Goal: Task Accomplishment & Management: Use online tool/utility

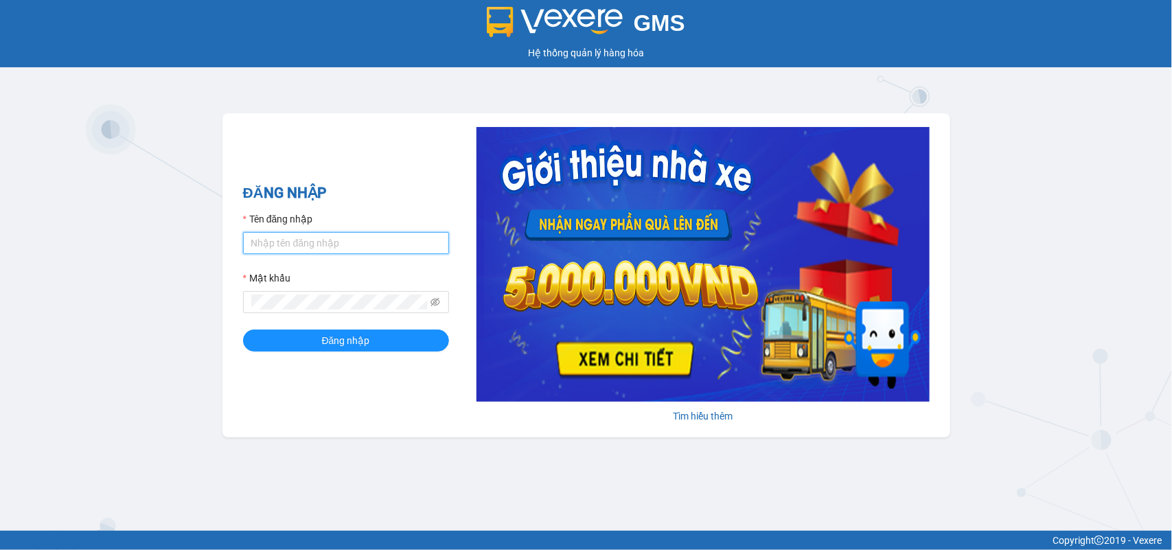
click at [248, 242] on input "Tên đăng nhập" at bounding box center [346, 243] width 206 height 22
type input "ninhdiem.phucanex"
click at [336, 293] on span at bounding box center [346, 302] width 206 height 22
click at [243, 329] on button "Đăng nhập" at bounding box center [346, 340] width 206 height 22
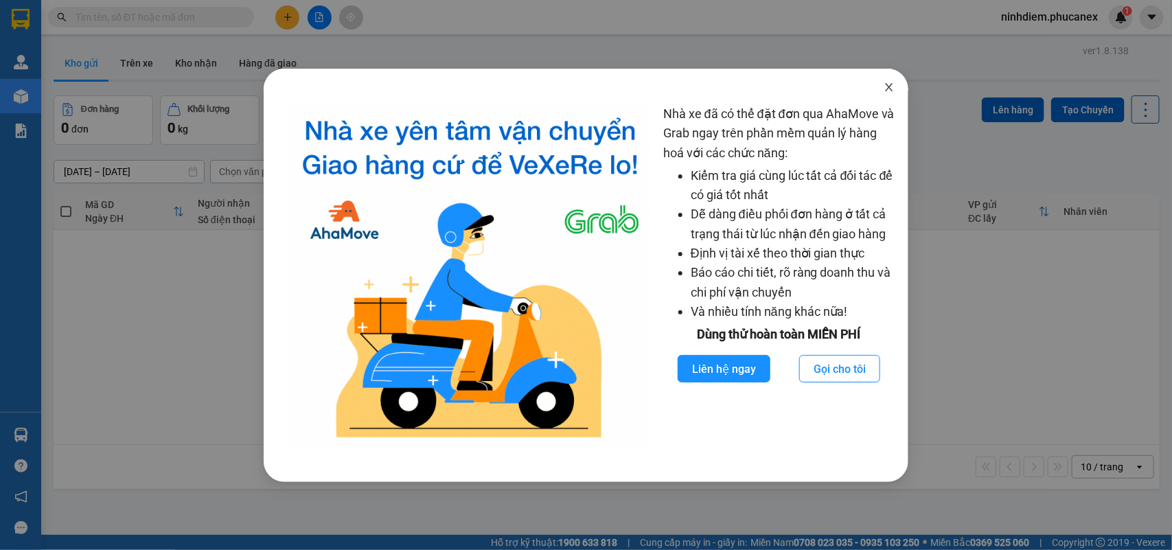
click at [897, 86] on span "Close" at bounding box center [889, 88] width 38 height 38
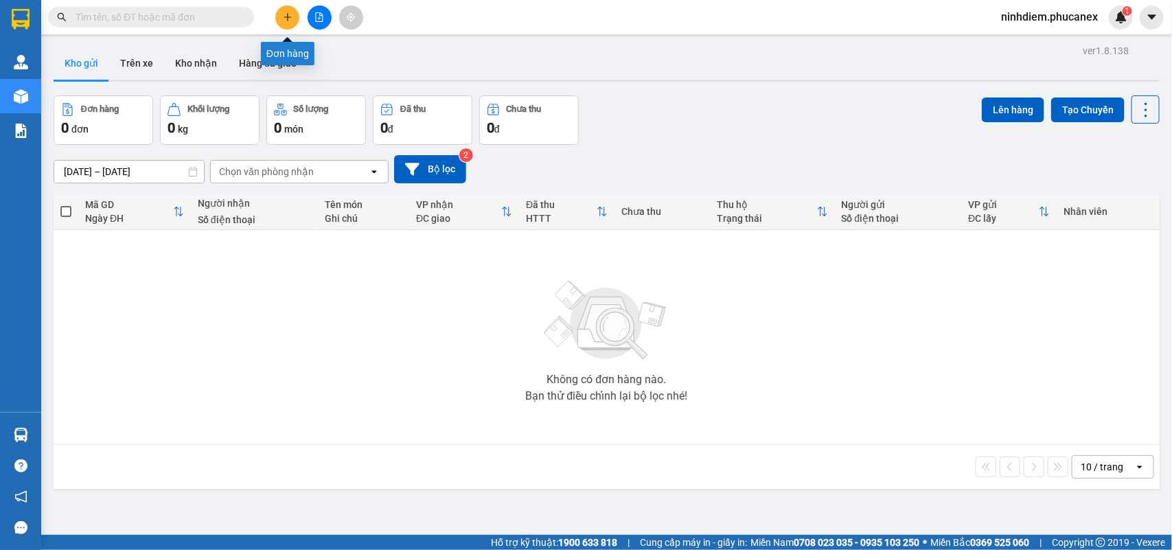
click at [289, 19] on icon "plus" at bounding box center [288, 17] width 10 height 10
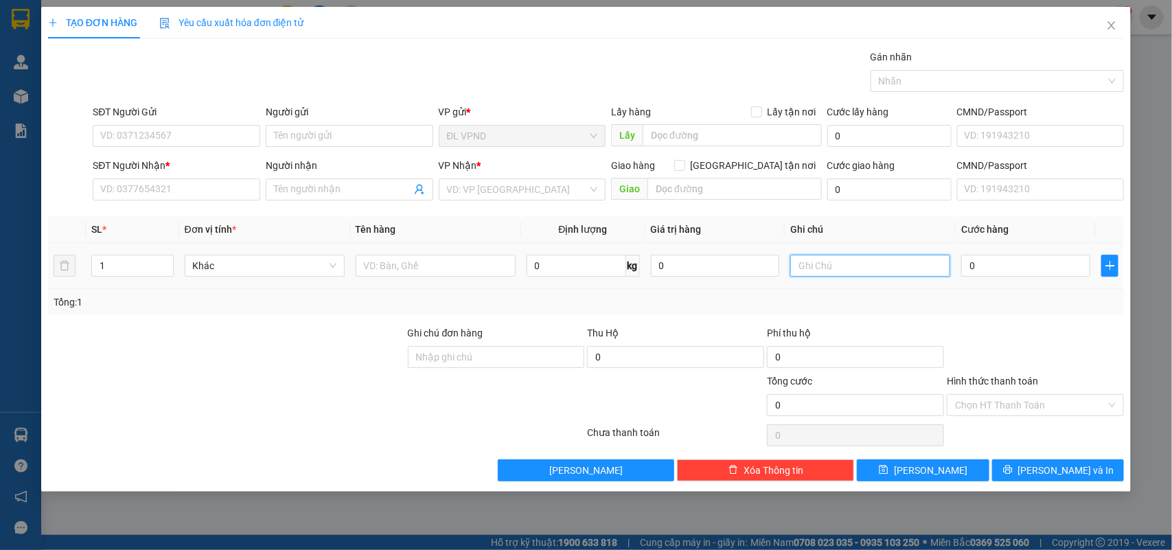
click at [848, 269] on input "text" at bounding box center [870, 266] width 160 height 22
type input "2056127"
click at [1021, 265] on input "0" at bounding box center [1025, 266] width 129 height 22
type input "4"
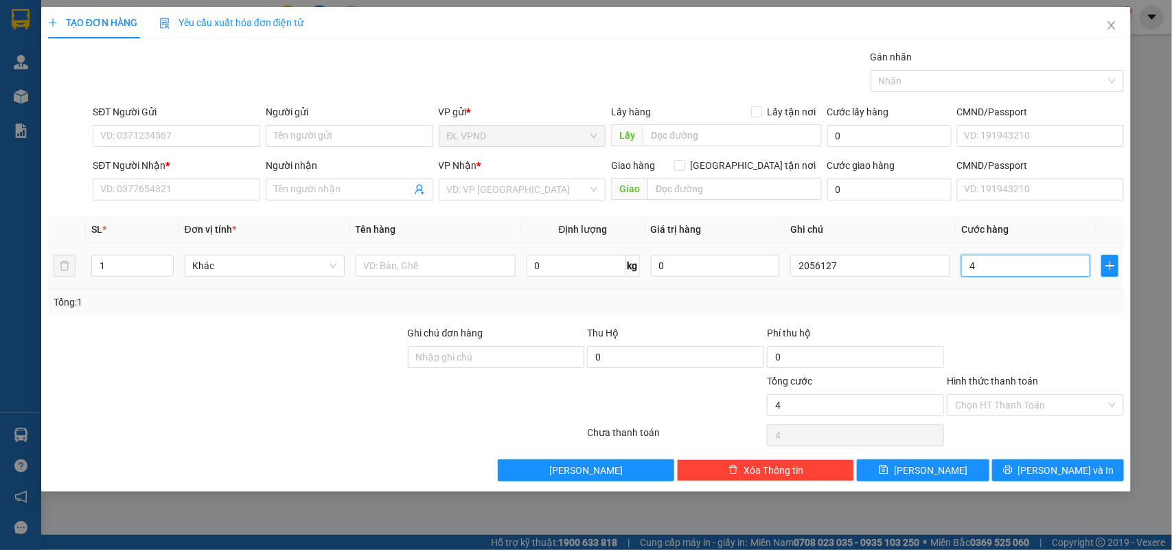
type input "4"
type input "40"
type input "40.000"
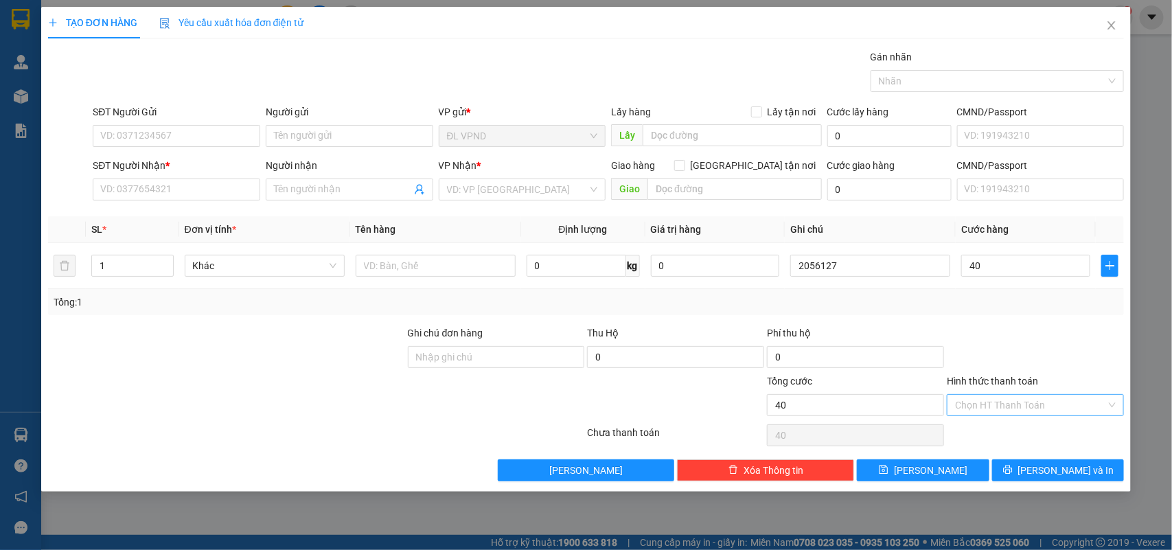
type input "40.000"
click at [963, 405] on input "Hình thức thanh toán" at bounding box center [1030, 405] width 151 height 21
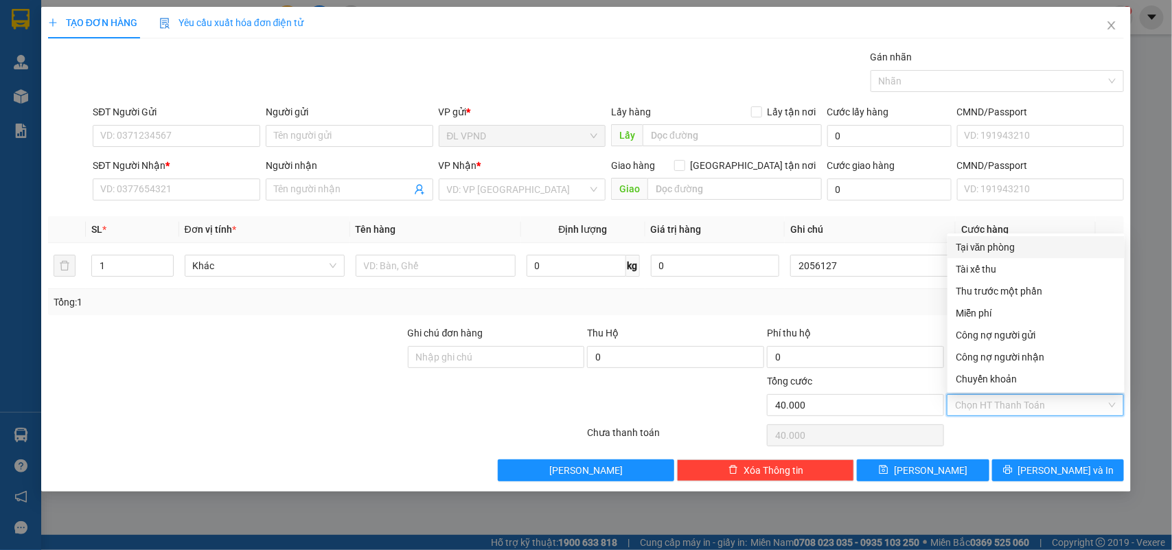
click at [991, 244] on div "Tại văn phòng" at bounding box center [1036, 247] width 161 height 15
type input "0"
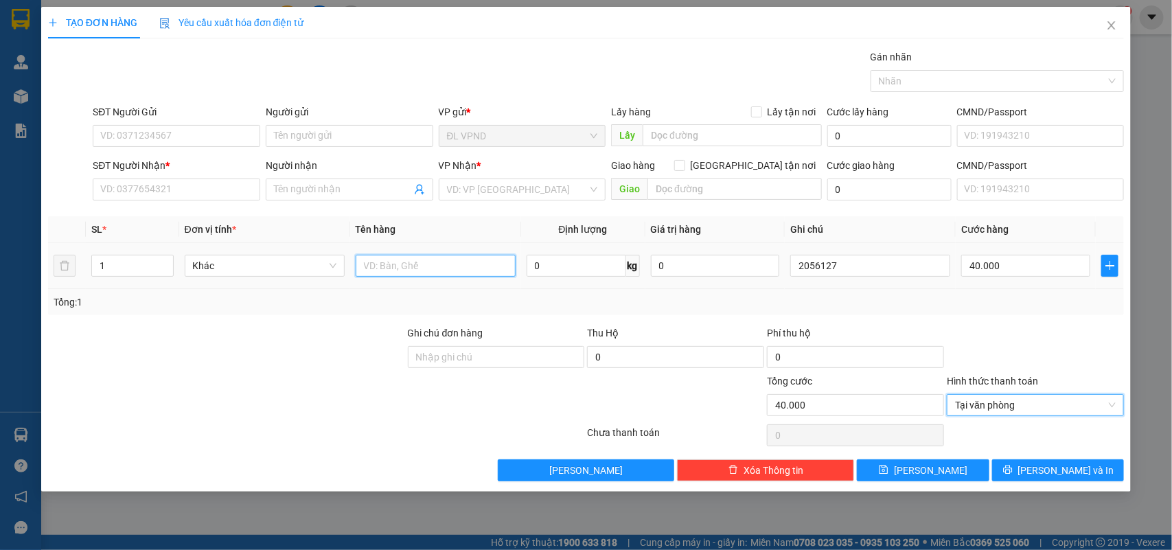
click at [448, 268] on input "text" at bounding box center [436, 266] width 160 height 22
type input "1t"
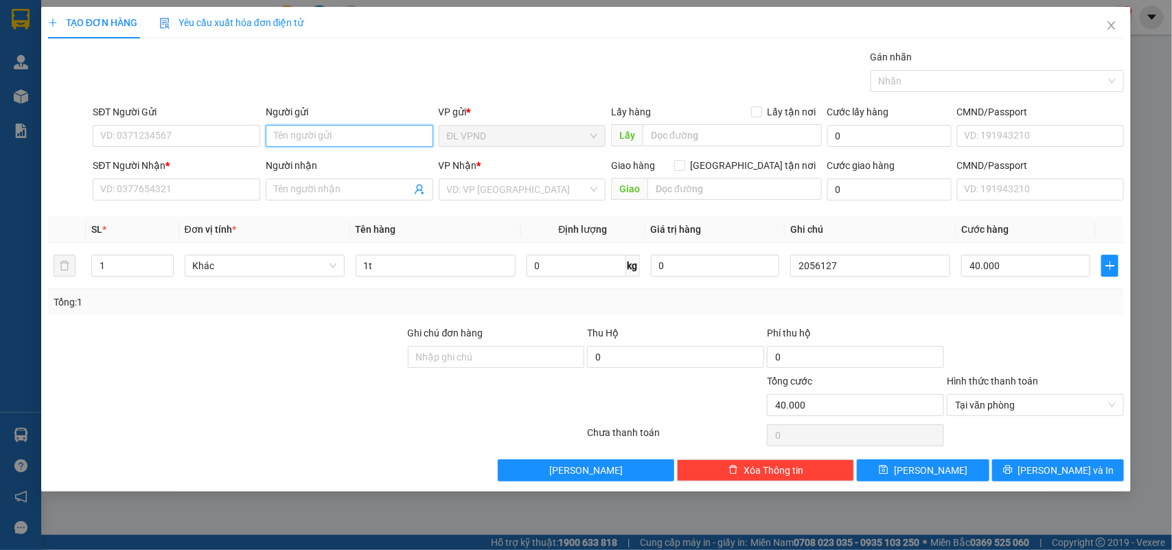
click at [313, 130] on input "Người gửi" at bounding box center [349, 136] width 167 height 22
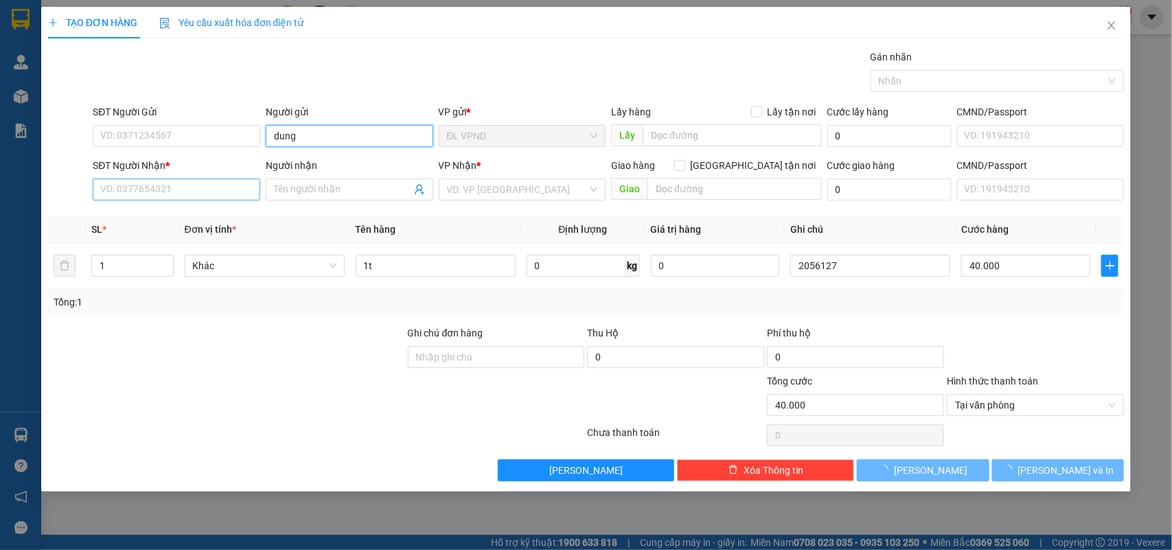
type input "dung"
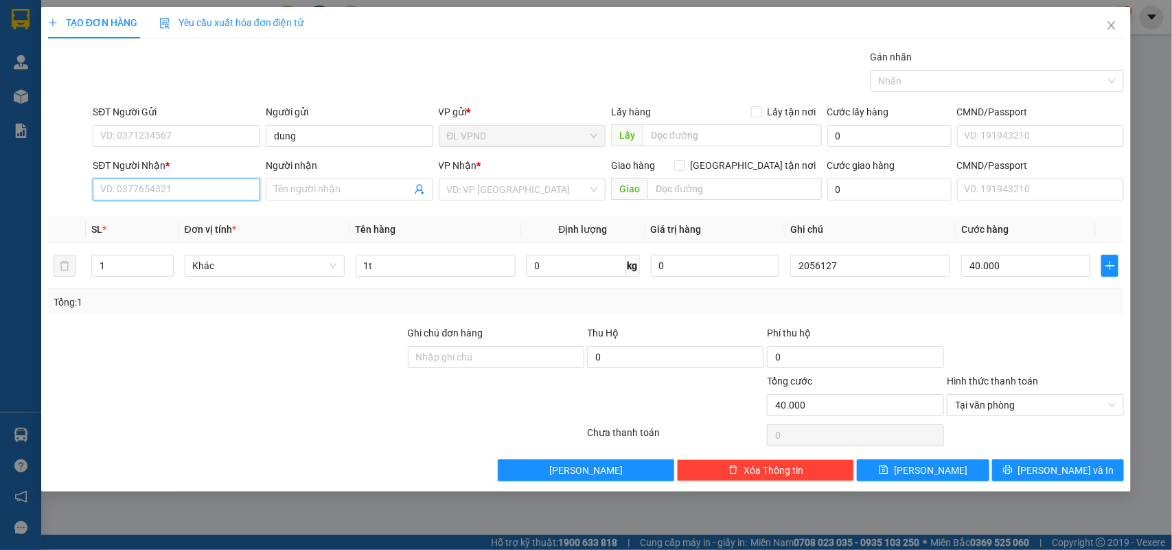
click at [209, 187] on input "SĐT Người Nhận *" at bounding box center [176, 189] width 167 height 22
type input "0901193809"
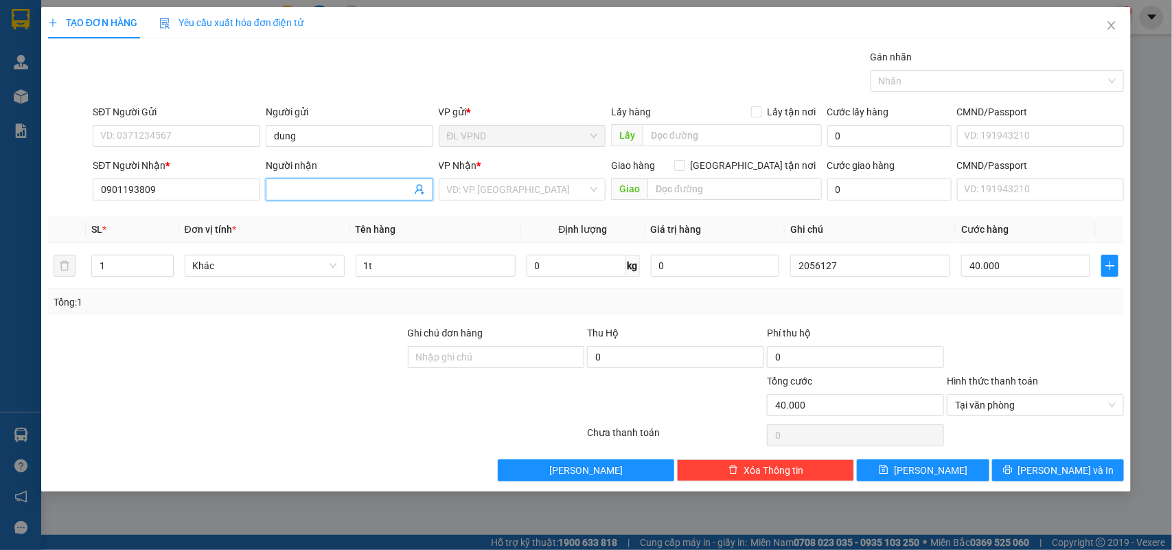
click at [283, 186] on input "Người nhận" at bounding box center [342, 189] width 137 height 15
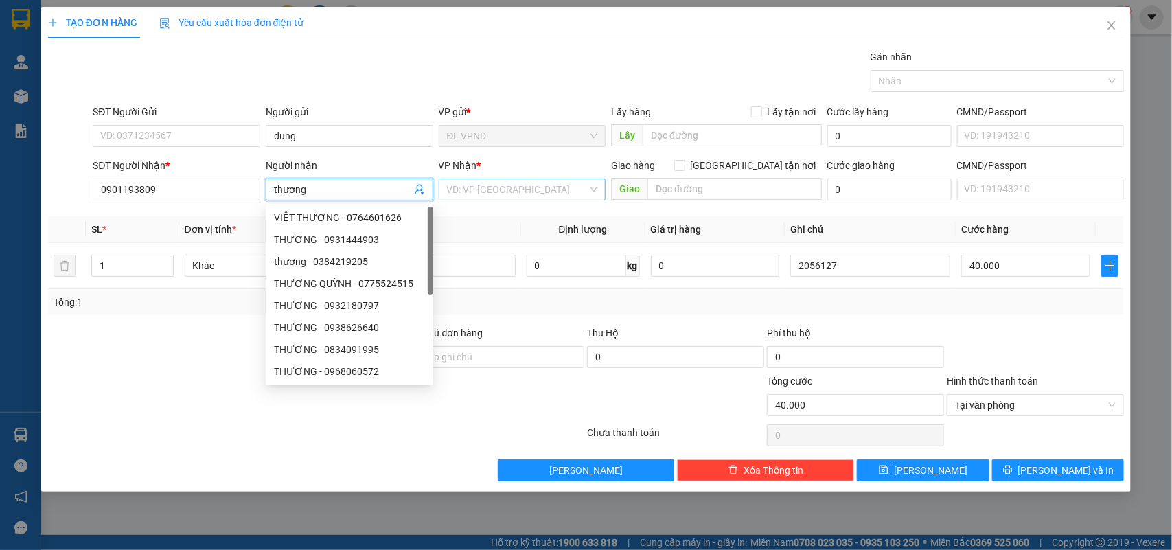
type input "thương"
click at [531, 189] on input "search" at bounding box center [517, 189] width 141 height 21
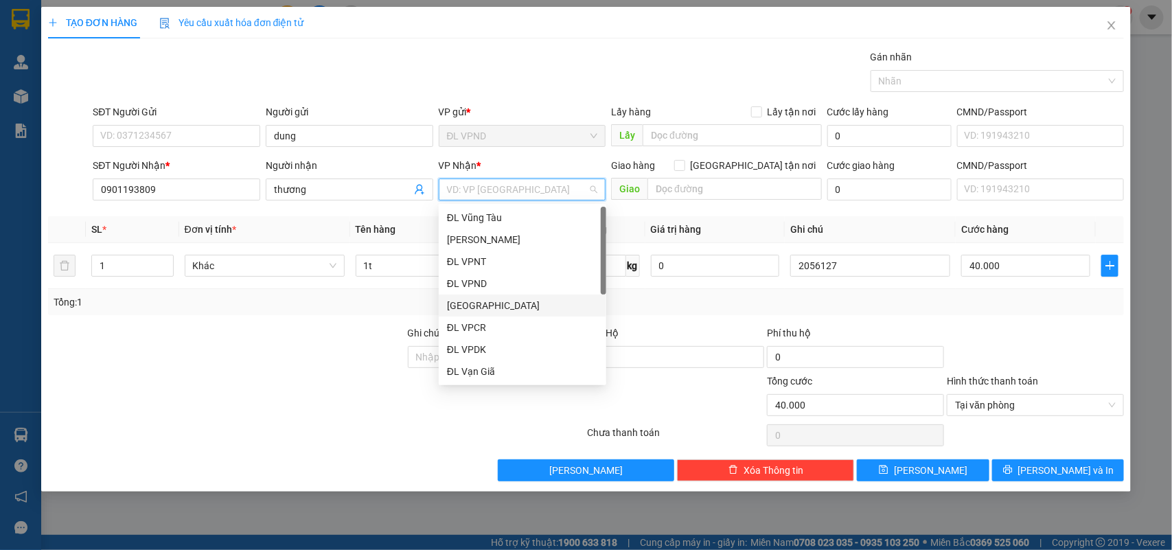
click at [485, 307] on div "[GEOGRAPHIC_DATA]" at bounding box center [522, 305] width 151 height 15
click at [469, 304] on div "[GEOGRAPHIC_DATA]" at bounding box center [522, 305] width 151 height 15
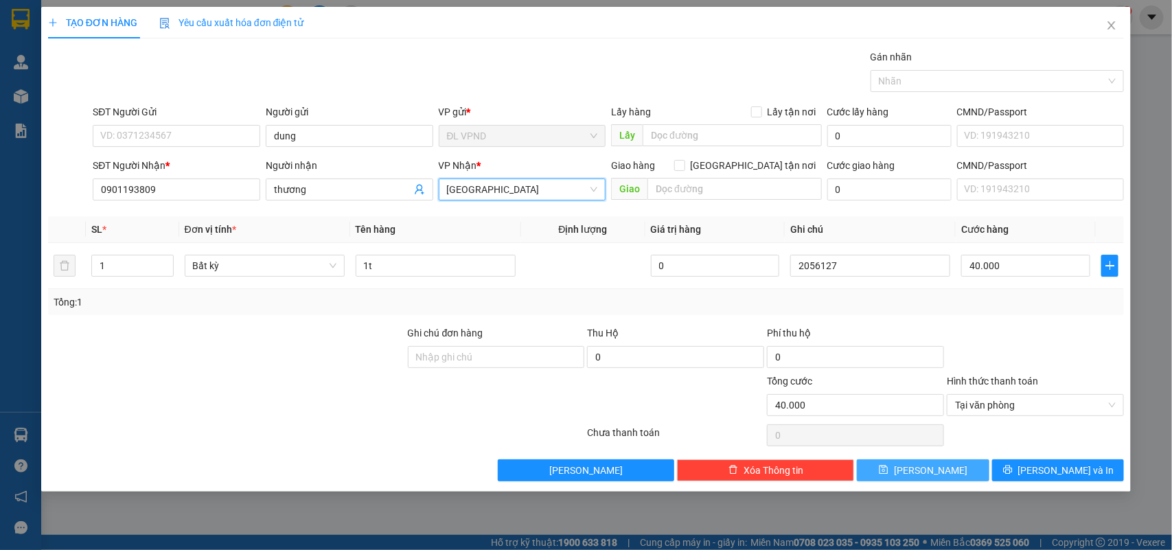
click at [884, 465] on button "Lưu" at bounding box center [923, 470] width 132 height 22
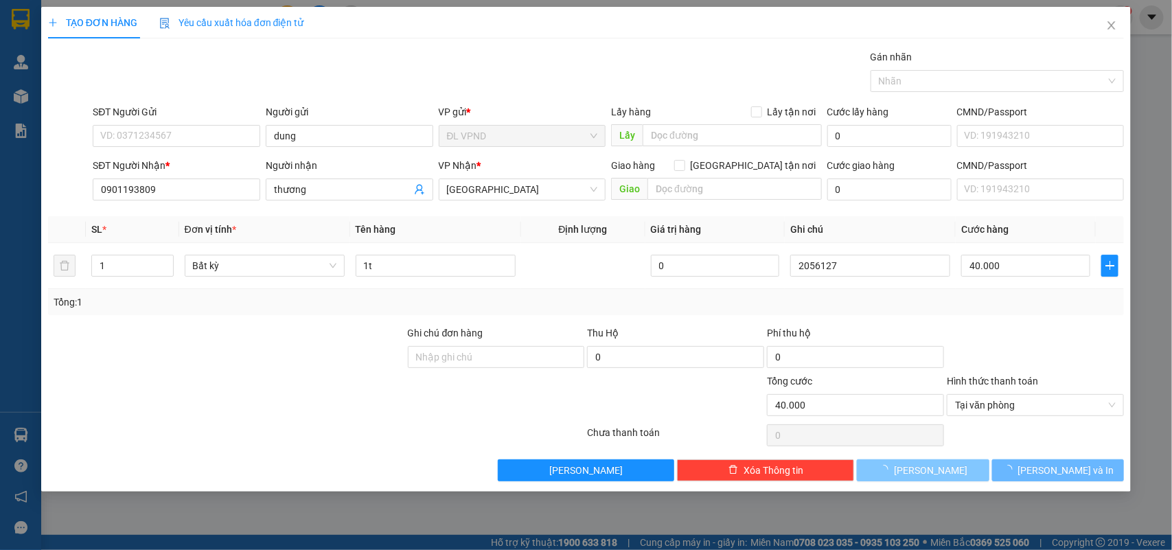
type input "0"
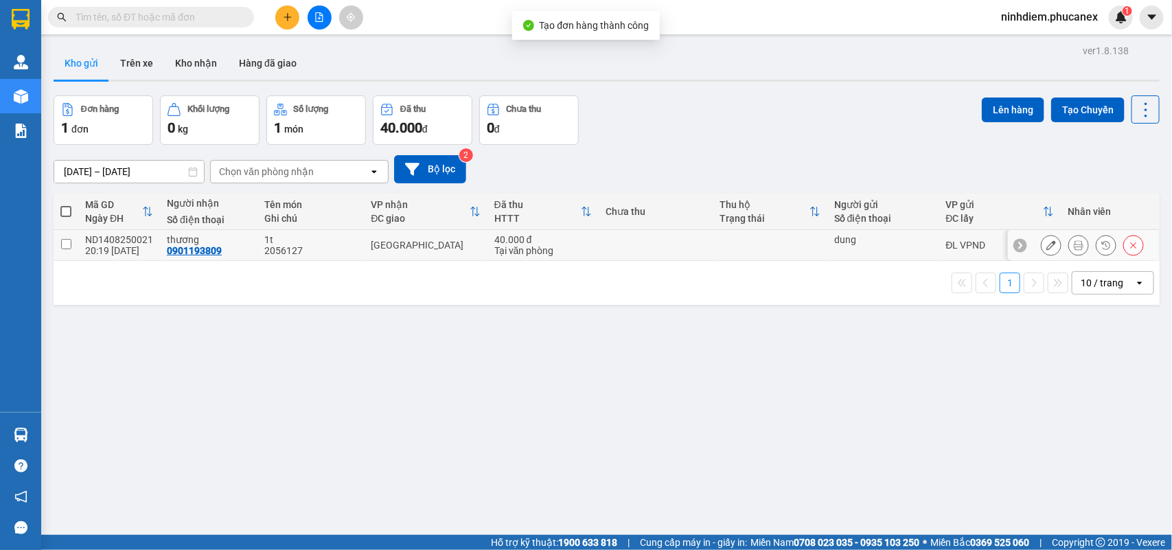
click at [69, 248] on input "checkbox" at bounding box center [66, 244] width 10 height 10
checkbox input "true"
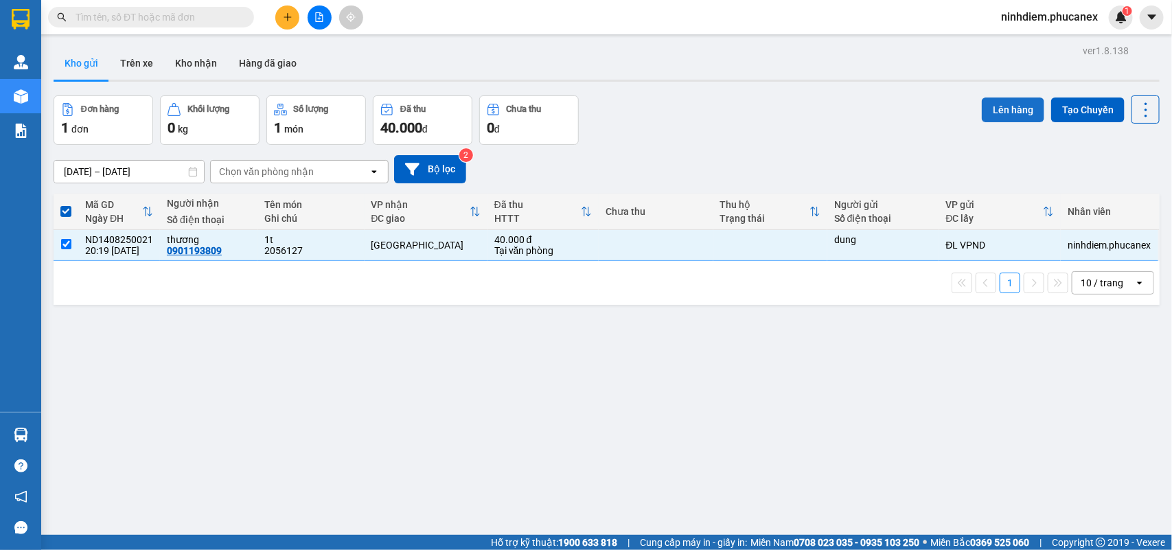
click at [982, 104] on button "Lên hàng" at bounding box center [1013, 109] width 62 height 25
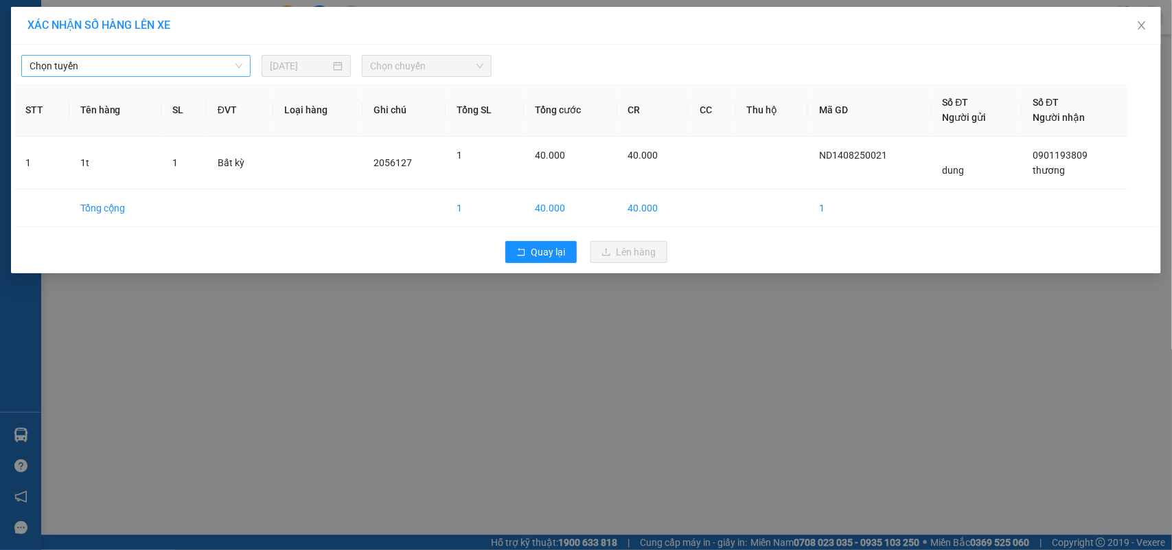
click at [154, 60] on span "Chọn tuyến" at bounding box center [136, 66] width 213 height 21
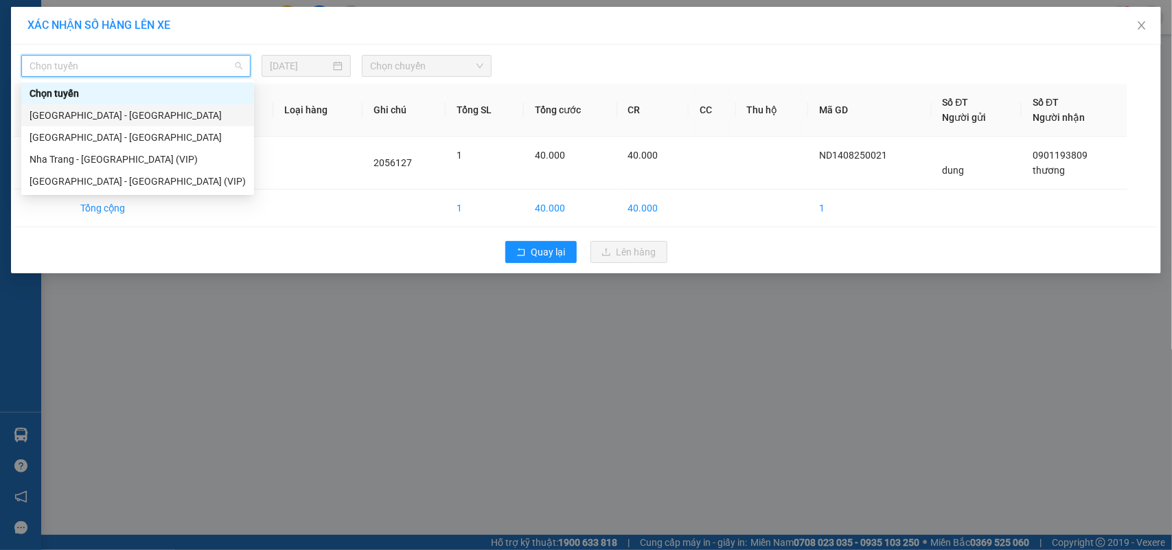
click at [90, 113] on div "[GEOGRAPHIC_DATA][PERSON_NAME][GEOGRAPHIC_DATA]" at bounding box center [138, 115] width 216 height 15
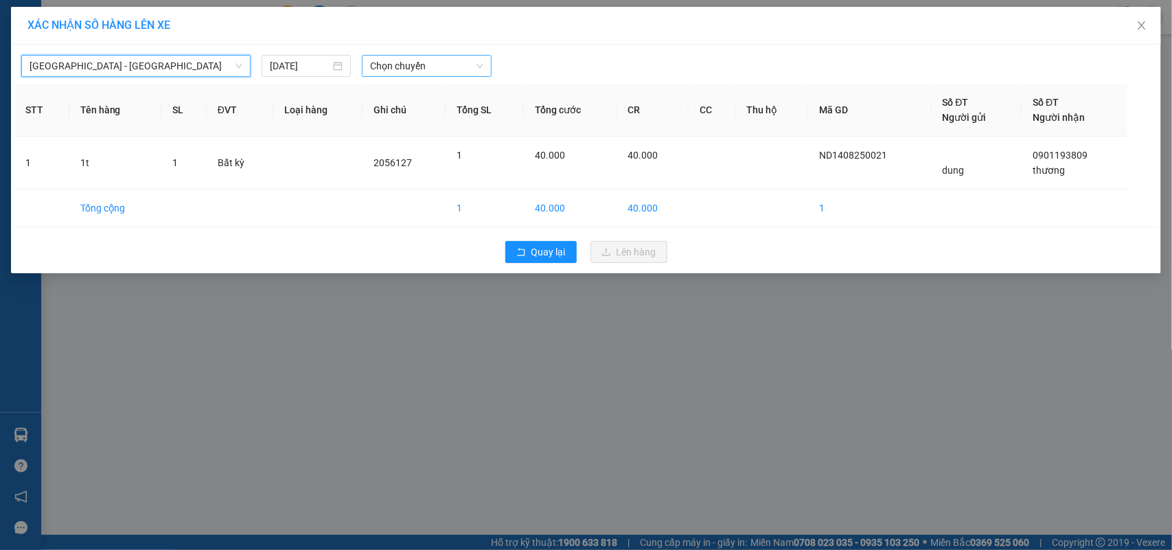
click at [382, 67] on span "Chọn chuyến" at bounding box center [426, 66] width 113 height 21
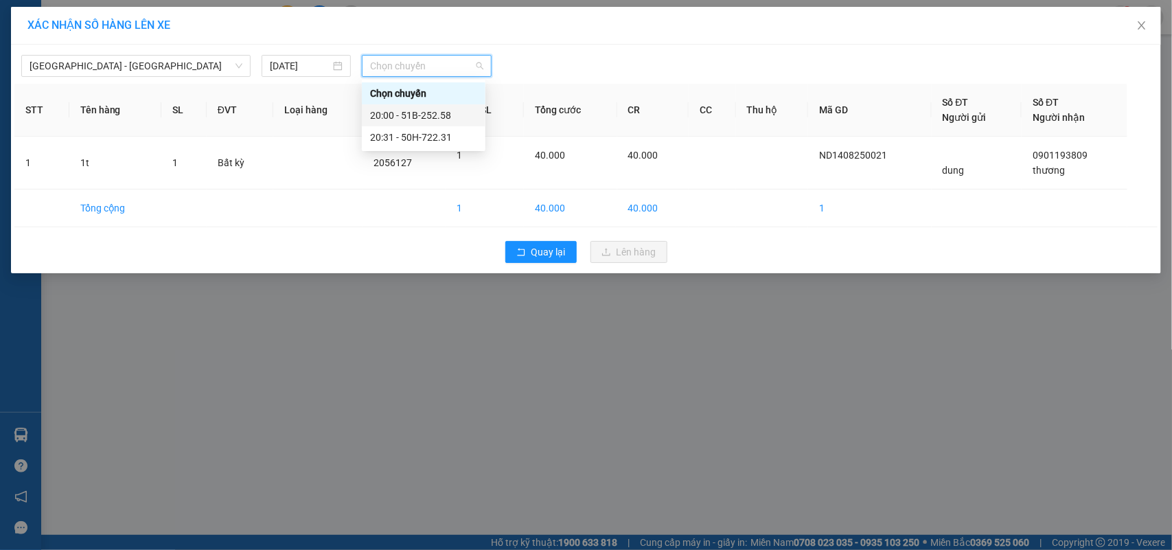
click at [391, 108] on div "20:00 - 51B-252.58" at bounding box center [423, 115] width 107 height 15
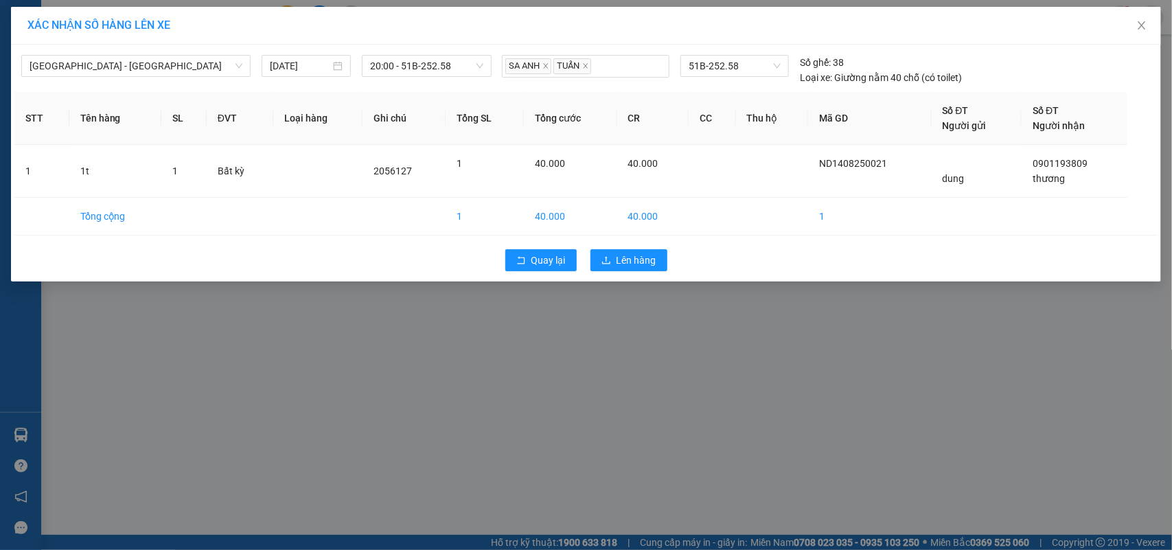
click at [628, 272] on div "Quay lại Lên hàng" at bounding box center [585, 260] width 1143 height 36
click at [629, 262] on span "Lên hàng" at bounding box center [636, 260] width 40 height 15
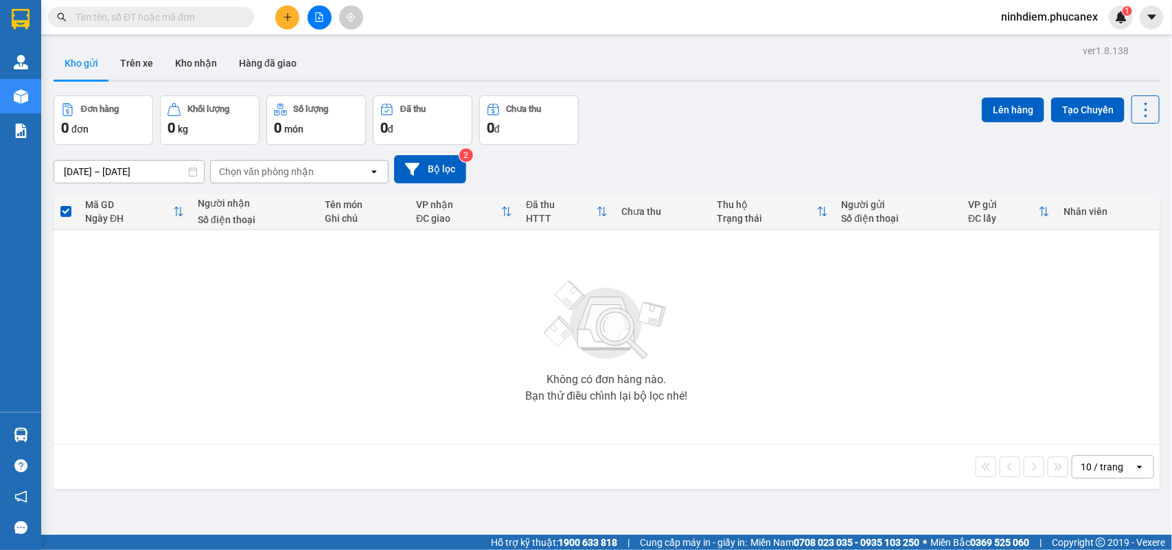
click at [1100, 8] on span "ninhdiem.phucanex" at bounding box center [1049, 16] width 119 height 17
click at [1049, 33] on li "Đăng xuất" at bounding box center [1049, 43] width 120 height 22
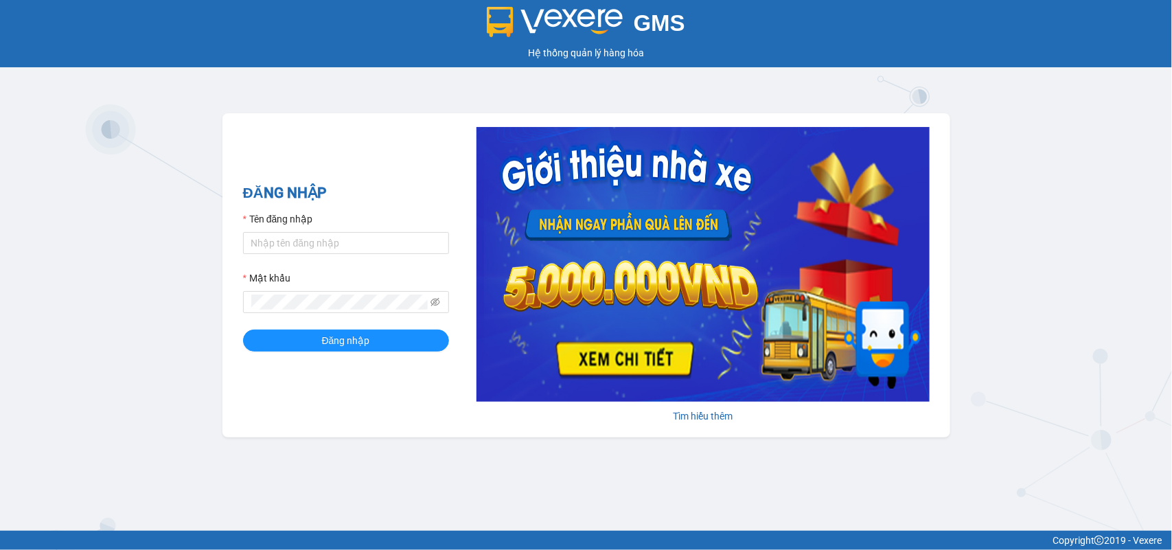
click at [284, 230] on div "Tên đăng nhập" at bounding box center [346, 221] width 206 height 21
click at [278, 248] on input "Tên đăng nhập" at bounding box center [346, 243] width 206 height 22
type input "dienkhanh.phucanex"
click at [243, 329] on button "Đăng nhập" at bounding box center [346, 340] width 206 height 22
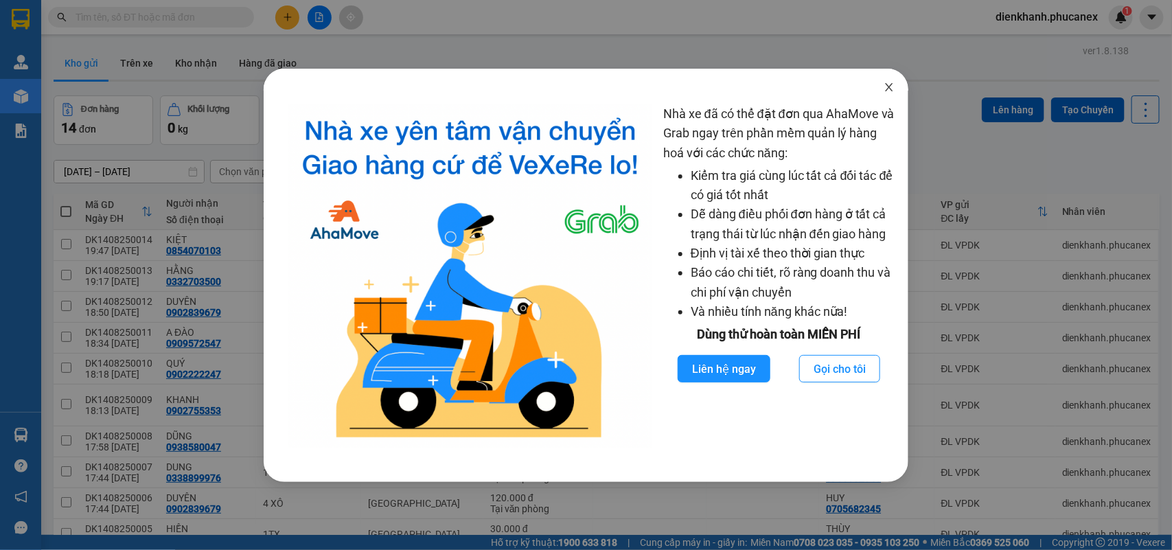
click at [897, 86] on span "Close" at bounding box center [889, 88] width 38 height 38
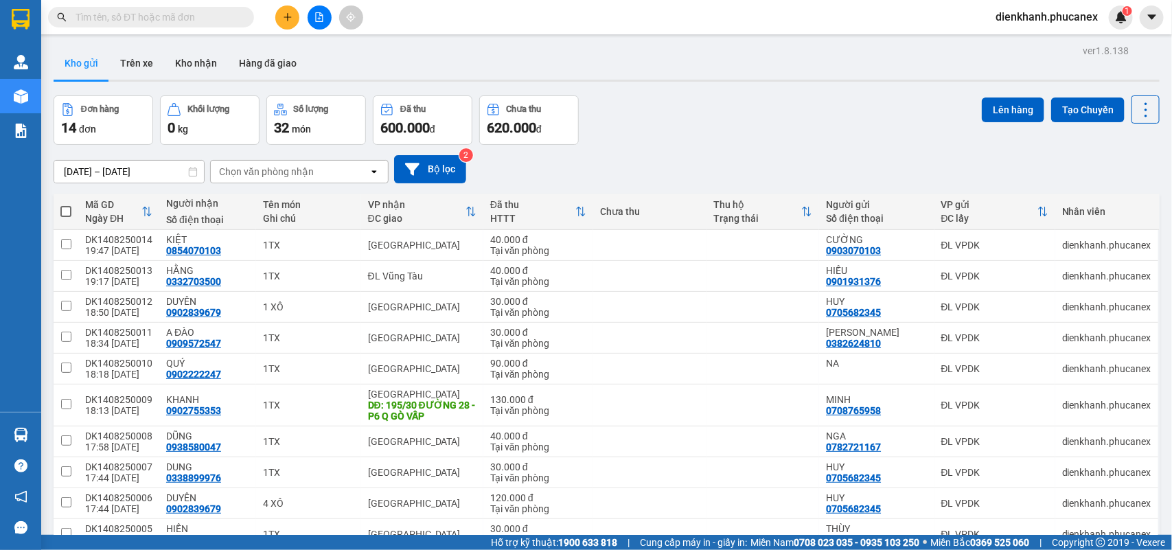
click at [69, 211] on span at bounding box center [65, 211] width 11 height 11
click at [66, 205] on input "checkbox" at bounding box center [66, 205] width 0 height 0
checkbox input "true"
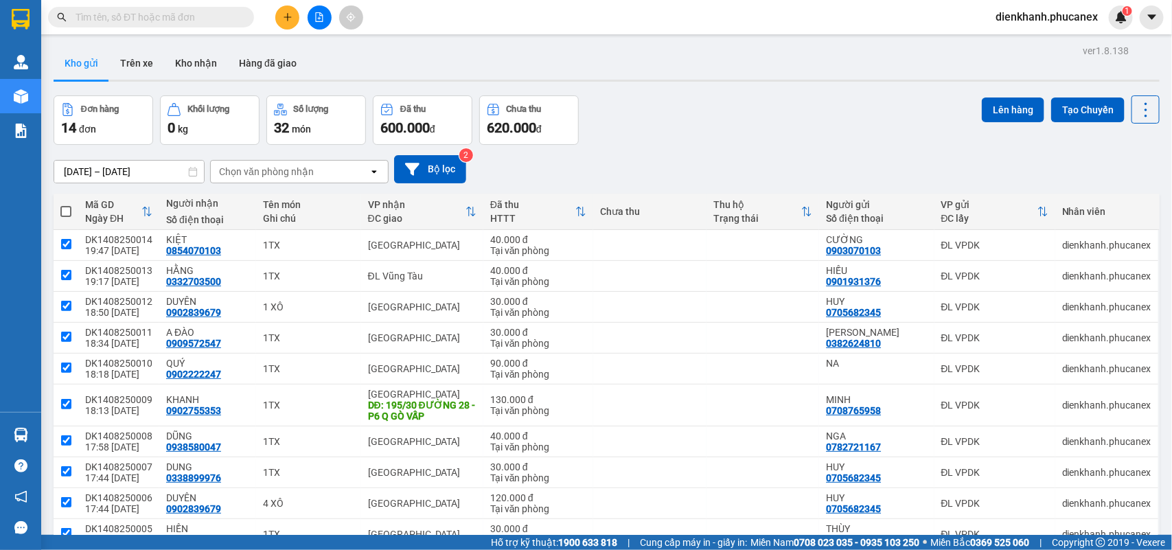
checkbox input "true"
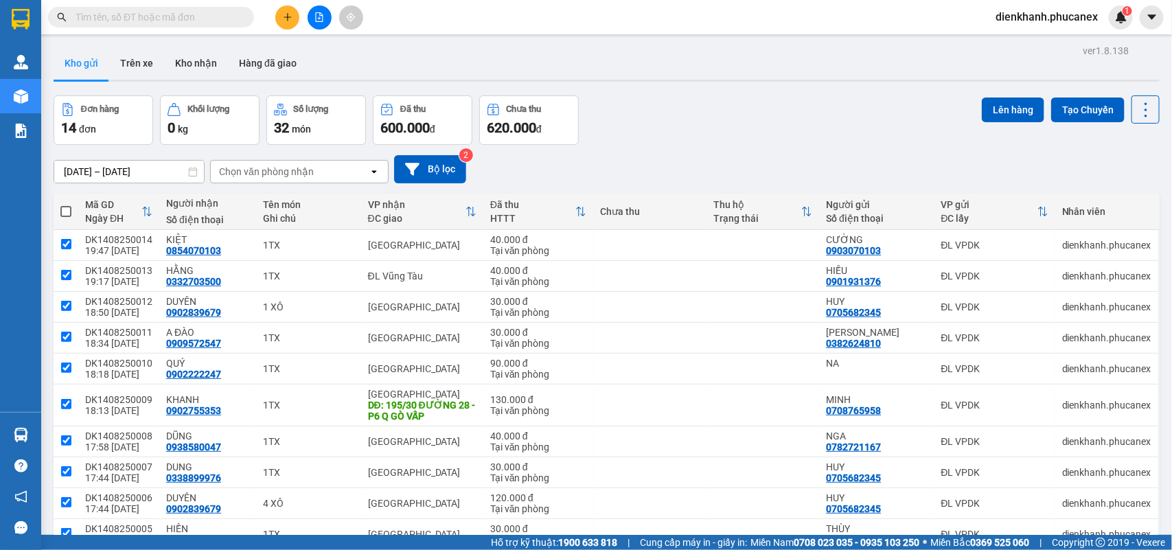
checkbox input "true"
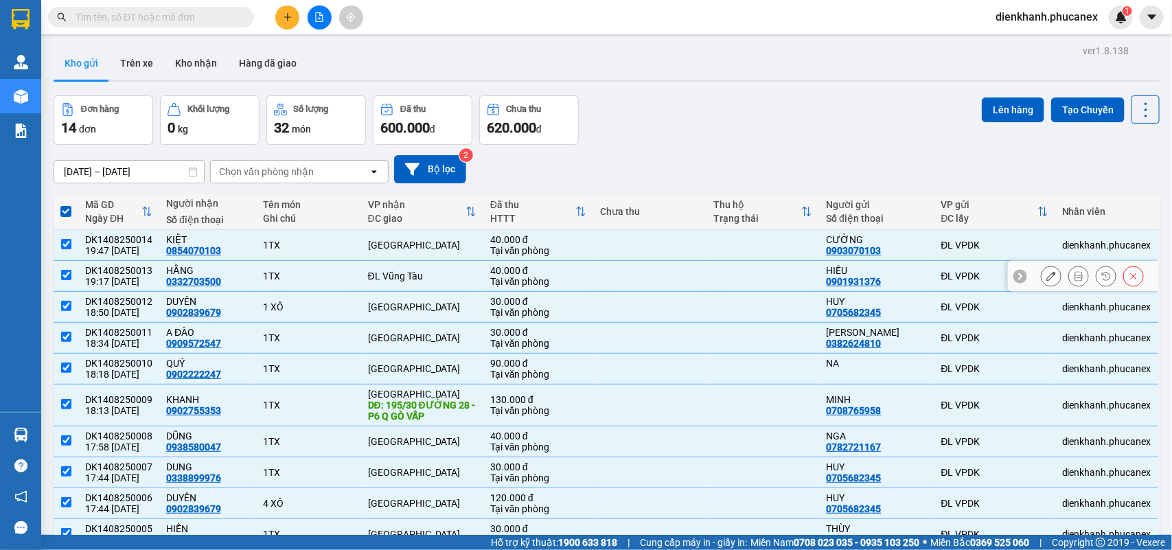
scroll to position [73, 0]
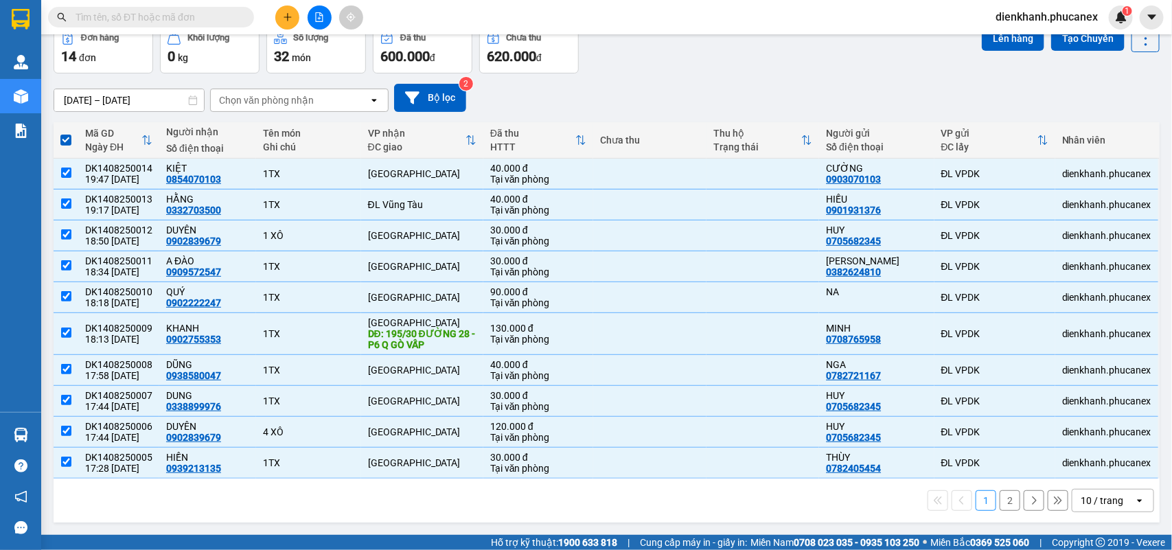
click at [1100, 499] on div "10 / trang" at bounding box center [1101, 501] width 43 height 14
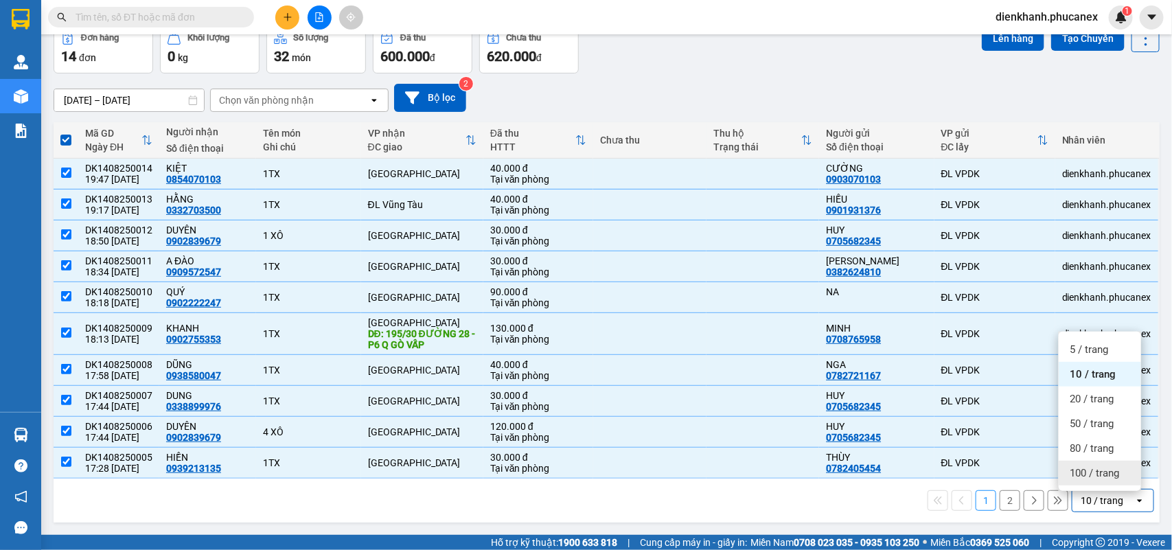
click at [1086, 472] on span "100 / trang" at bounding box center [1093, 473] width 49 height 14
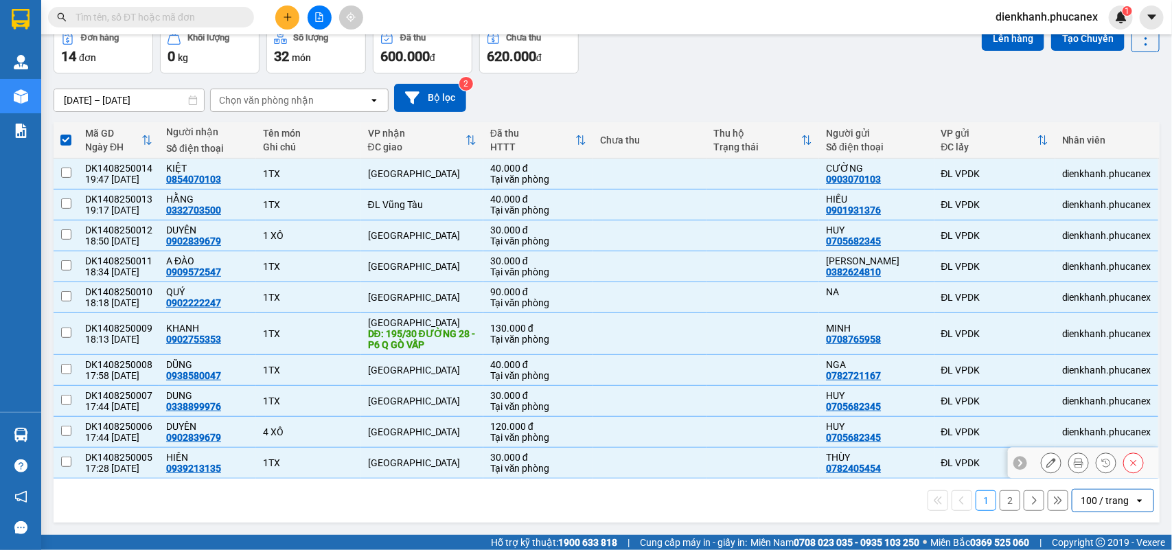
checkbox input "false"
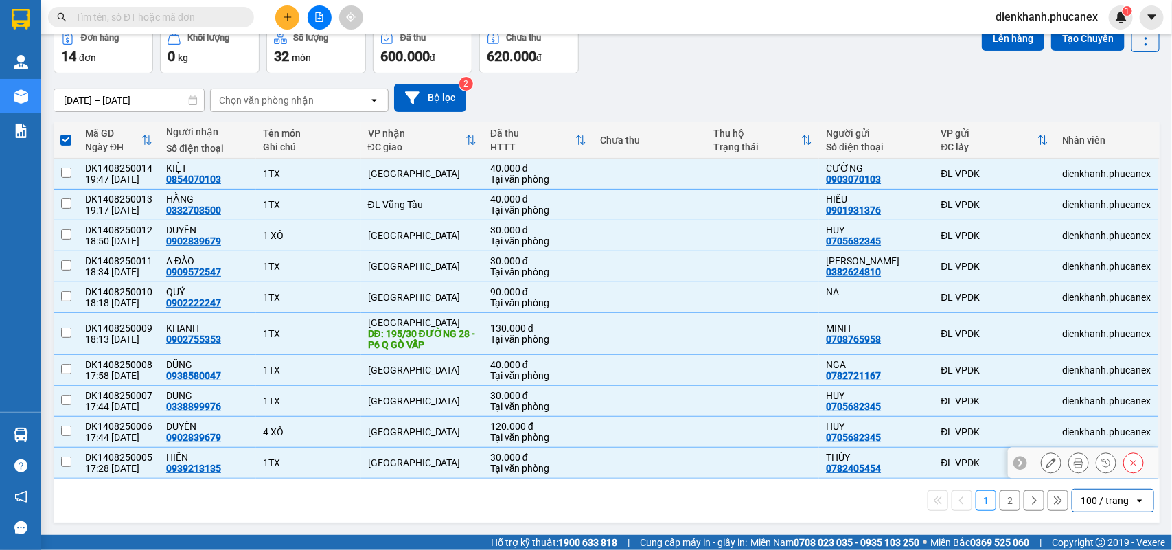
checkbox input "false"
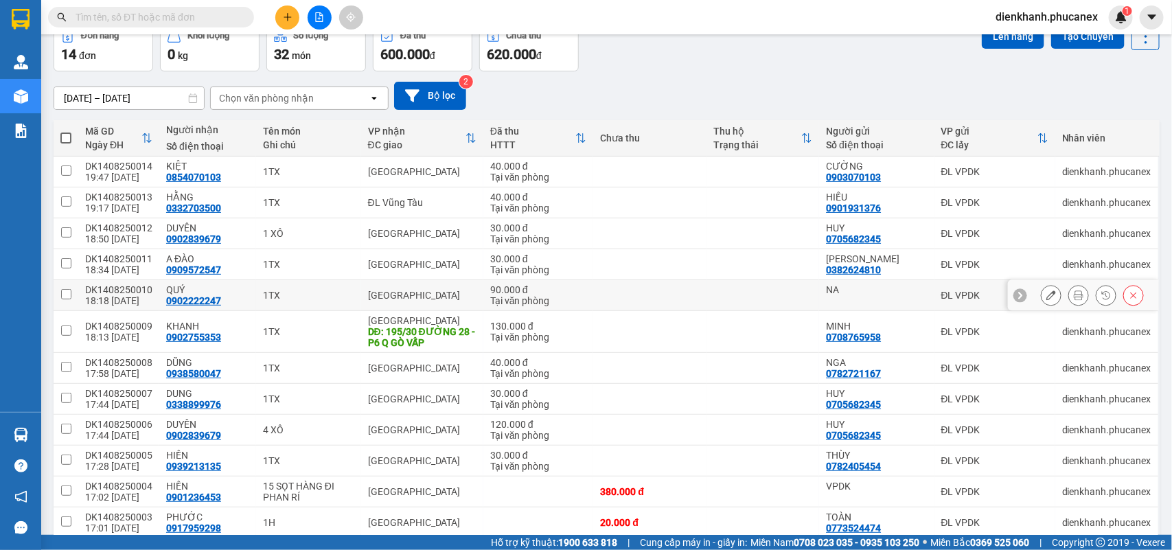
scroll to position [0, 0]
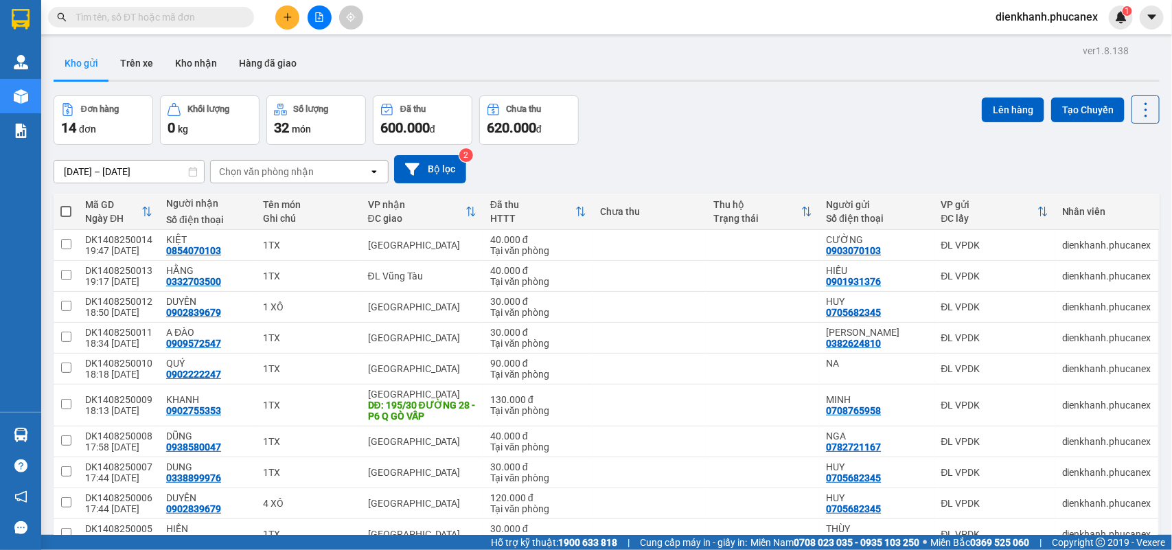
click at [67, 211] on span at bounding box center [65, 211] width 11 height 11
click at [66, 205] on input "checkbox" at bounding box center [66, 205] width 0 height 0
checkbox input "true"
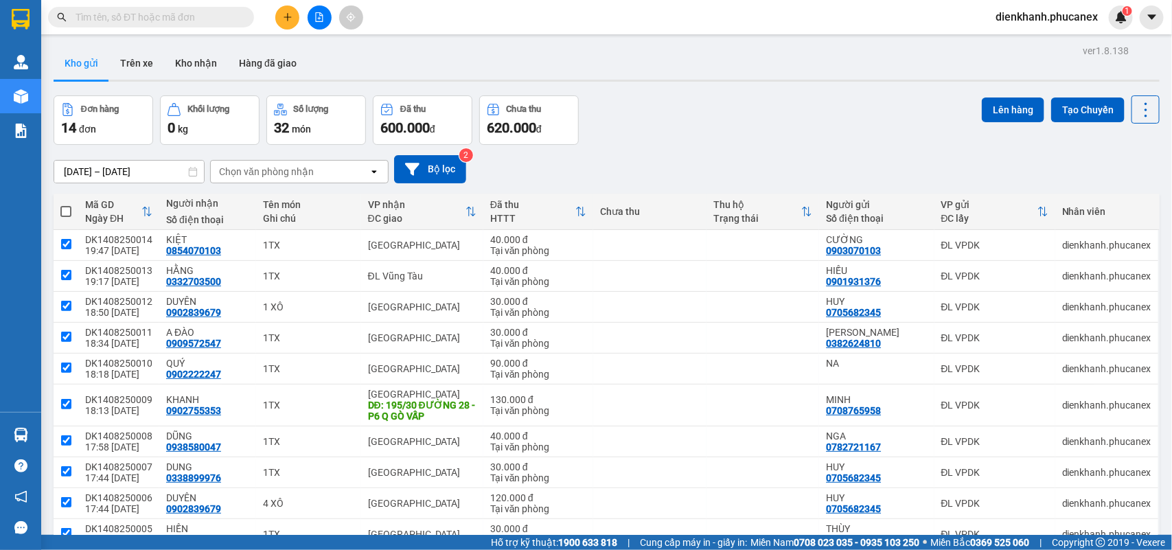
checkbox input "true"
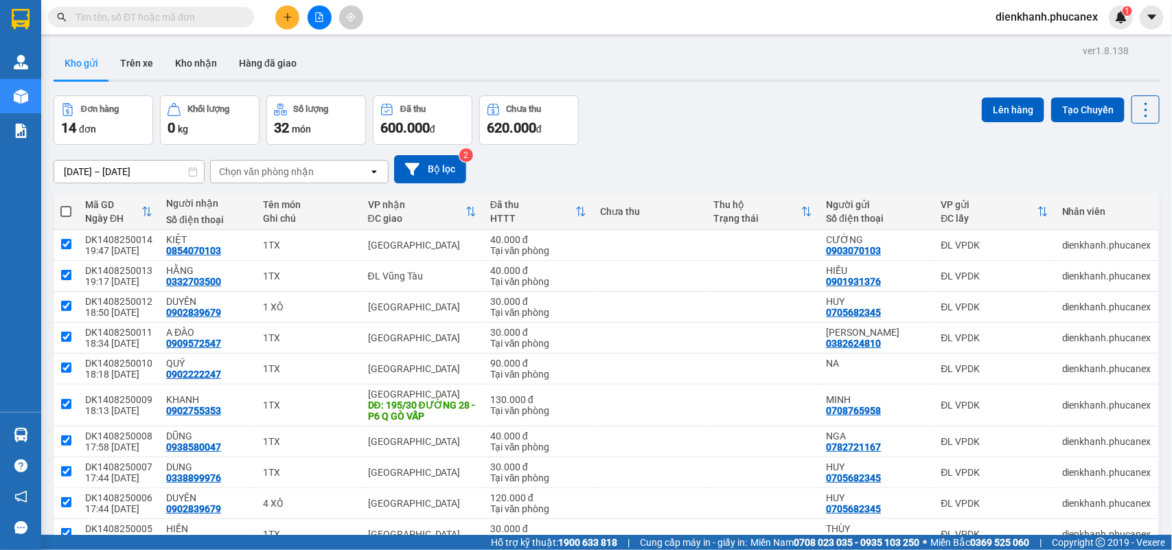
checkbox input "true"
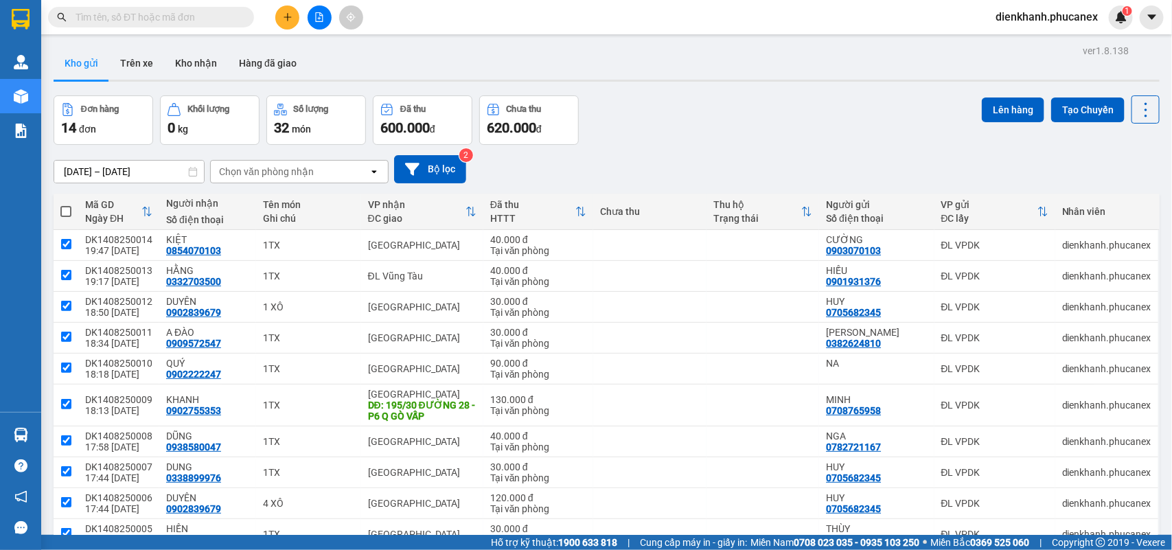
checkbox input "true"
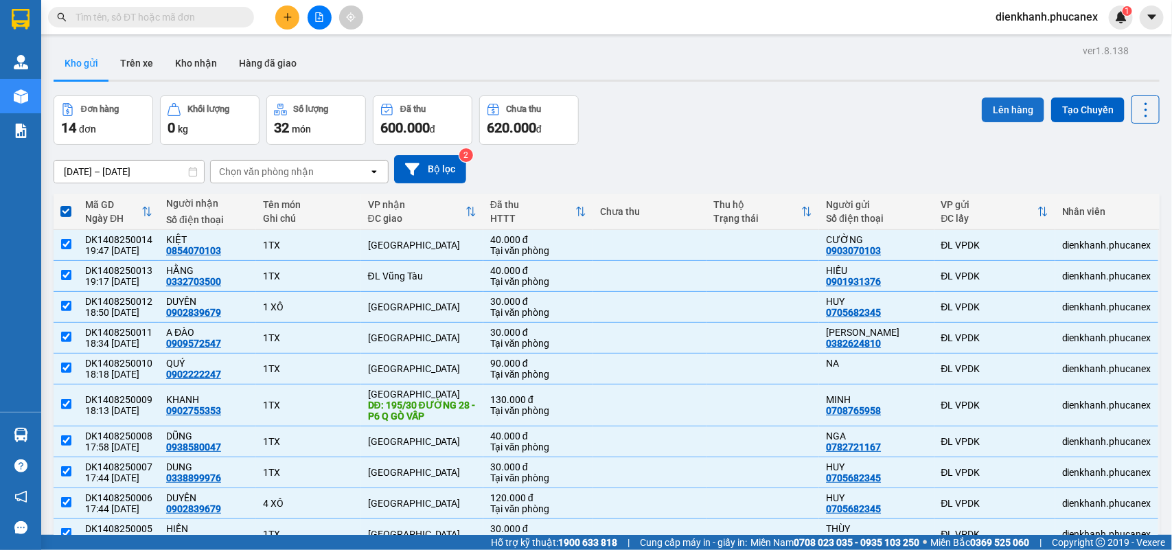
click at [1004, 110] on button "Lên hàng" at bounding box center [1013, 109] width 62 height 25
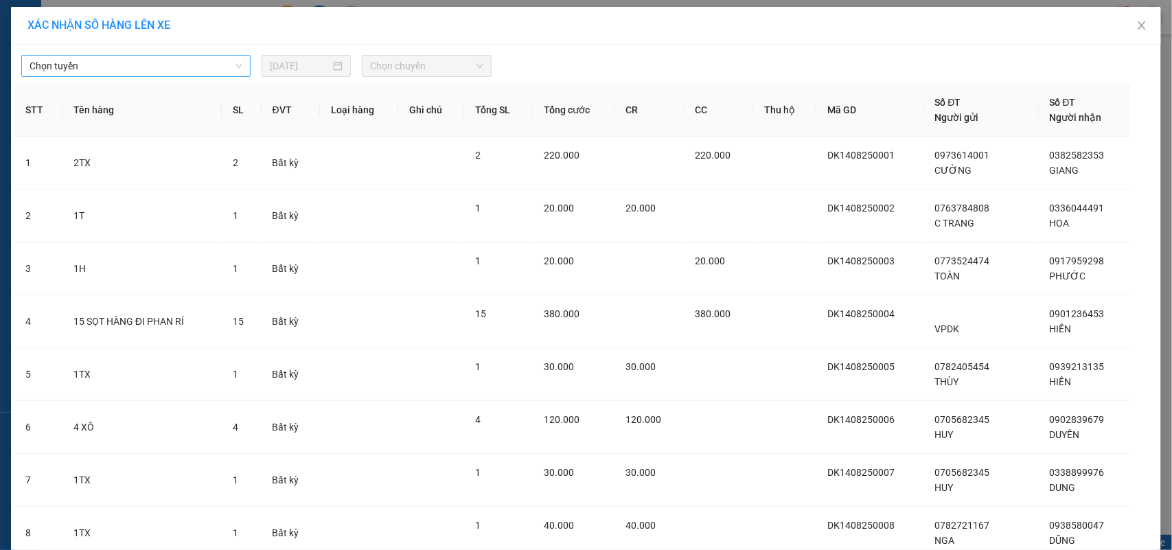
click at [93, 60] on span "Chọn tuyến" at bounding box center [136, 66] width 213 height 21
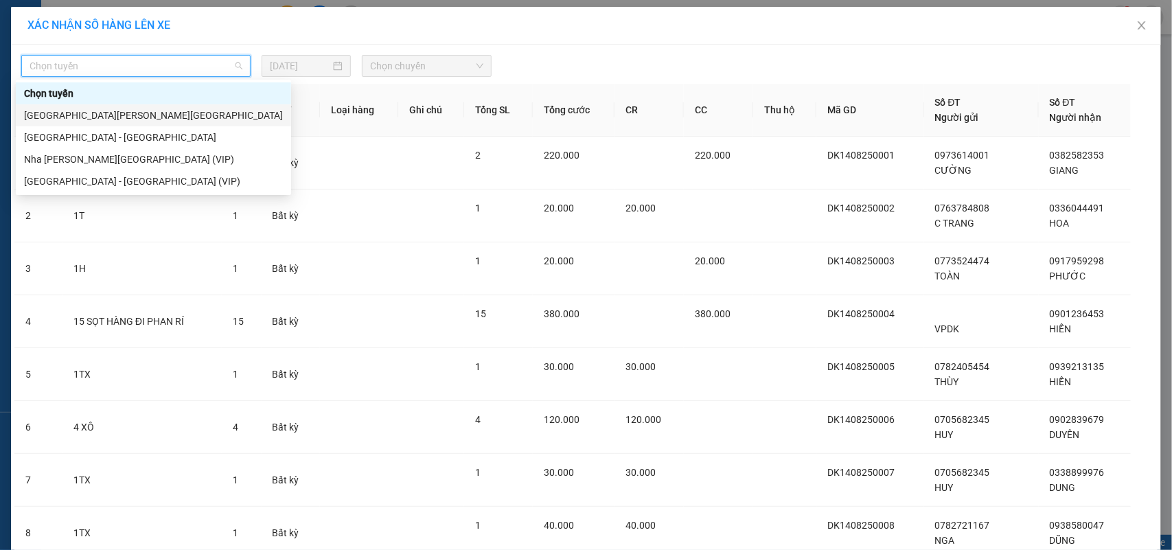
click at [70, 112] on div "[GEOGRAPHIC_DATA][PERSON_NAME][GEOGRAPHIC_DATA]" at bounding box center [153, 115] width 259 height 15
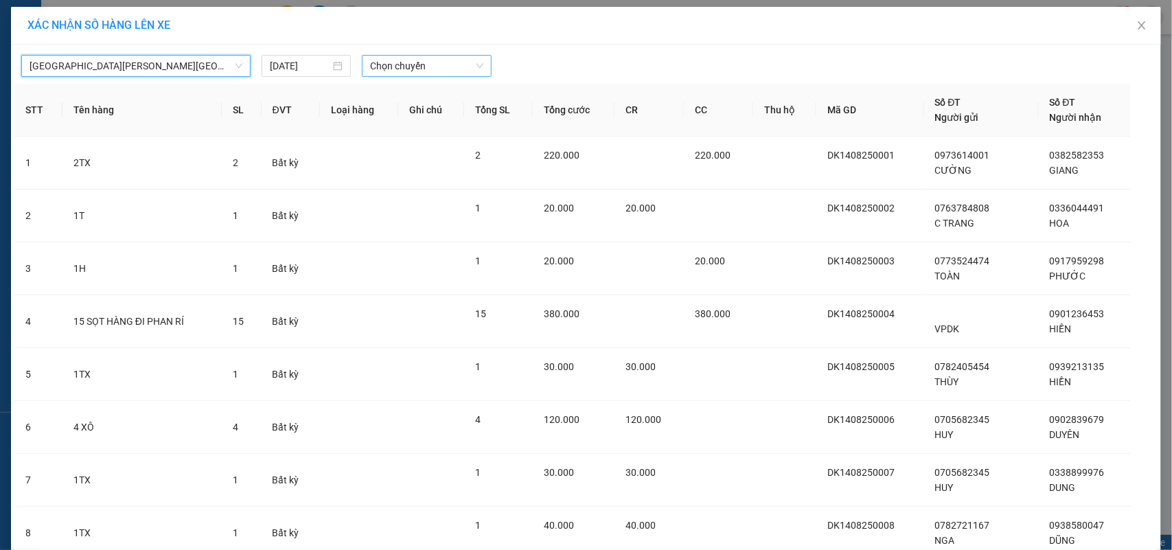
click at [375, 62] on span "Chọn chuyến" at bounding box center [426, 66] width 113 height 21
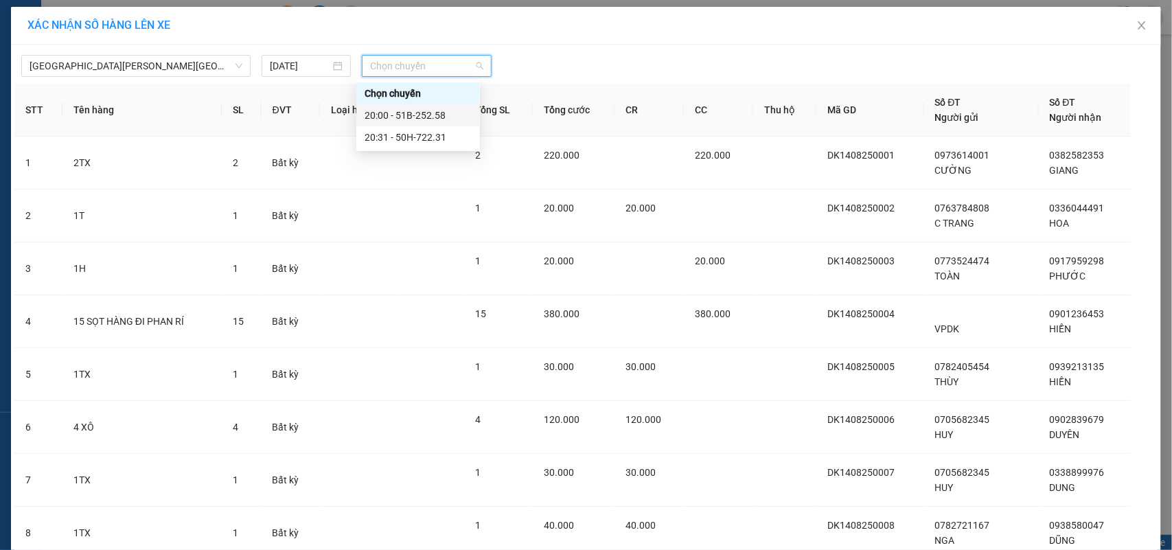
click at [419, 115] on div "20:00 - 51B-252.58" at bounding box center [418, 115] width 107 height 15
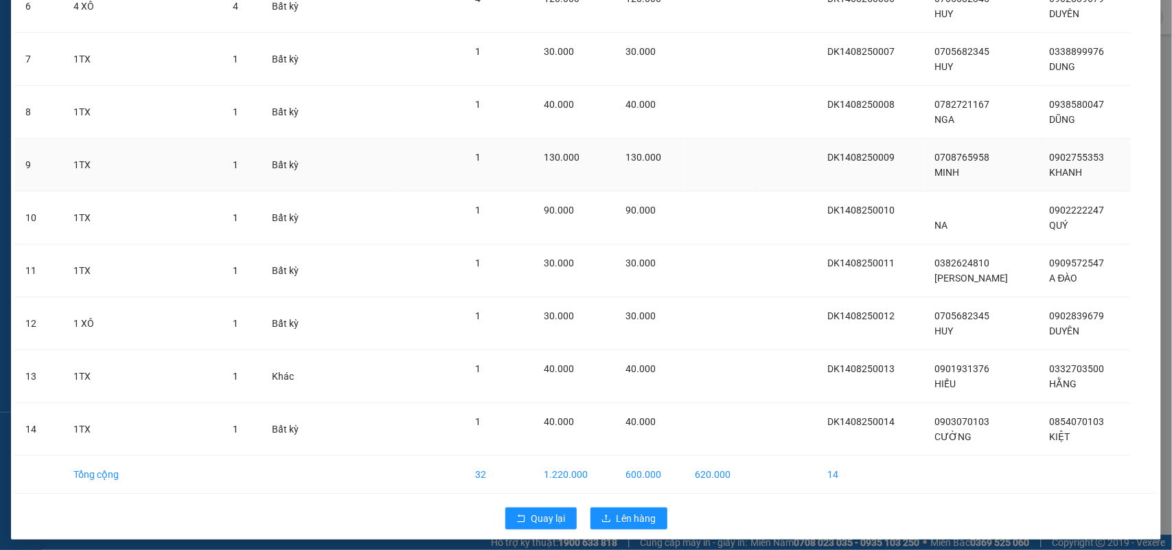
scroll to position [437, 0]
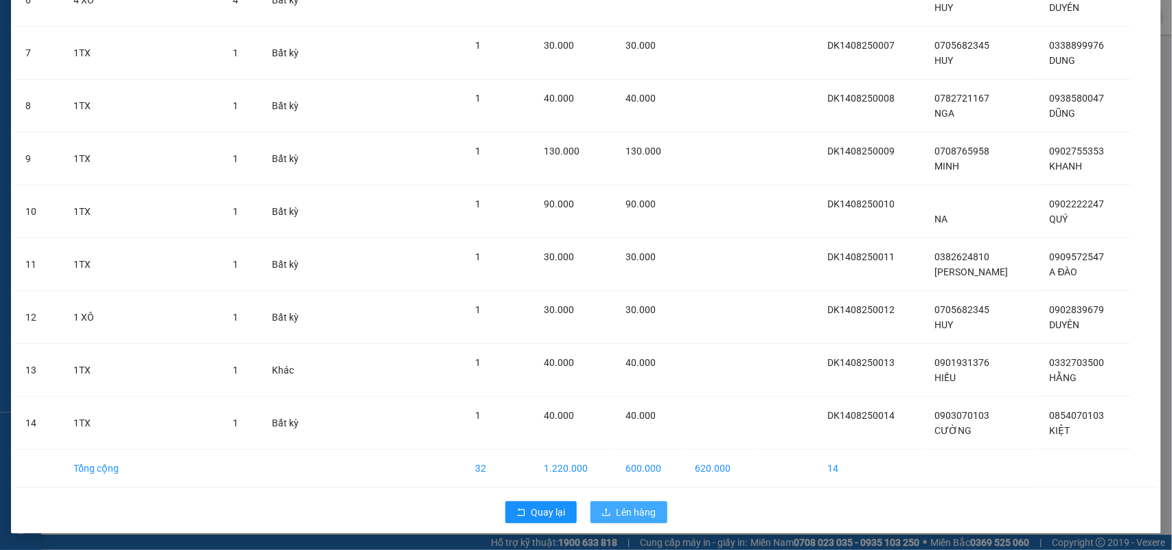
click at [636, 502] on button "Lên hàng" at bounding box center [628, 512] width 77 height 22
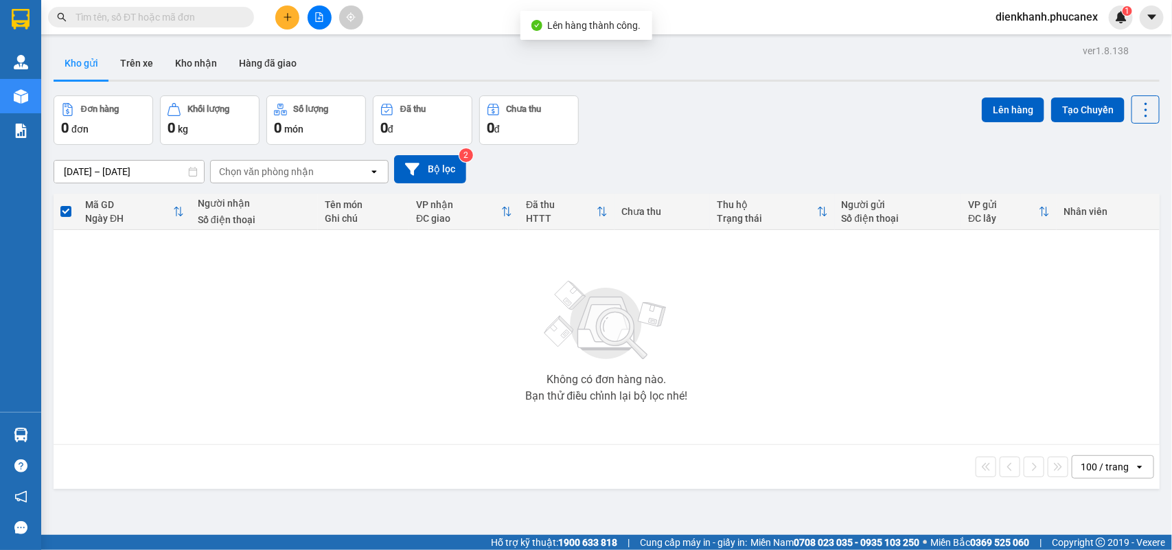
click at [1017, 17] on span "dienkhanh.phucanex" at bounding box center [1046, 16] width 124 height 17
click at [1021, 45] on span "Đăng xuất" at bounding box center [1053, 42] width 95 height 15
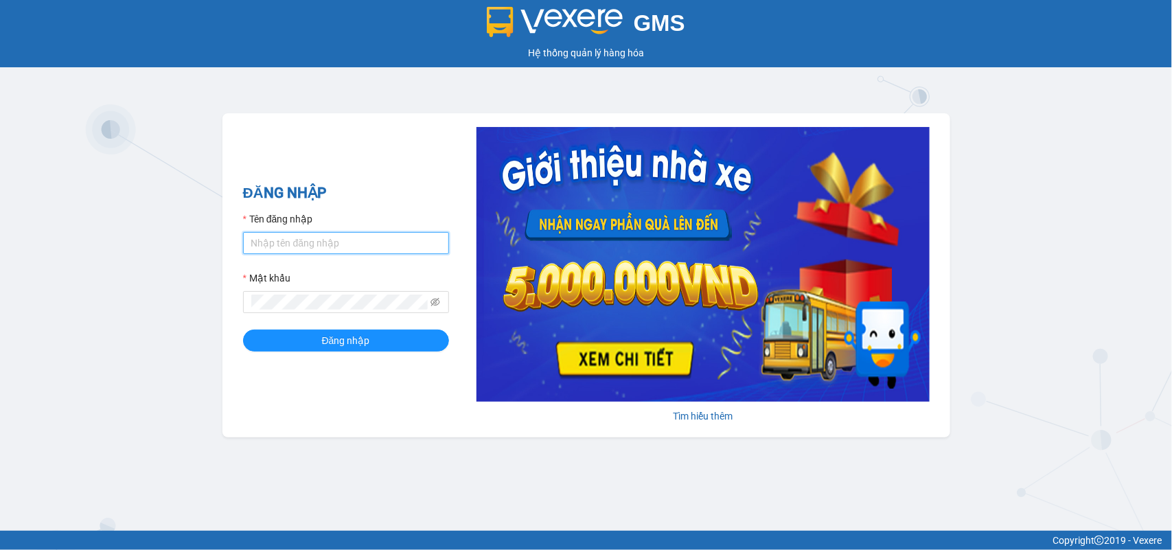
drag, startPoint x: 269, startPoint y: 238, endPoint x: 262, endPoint y: 234, distance: 8.0
click at [269, 238] on input "Tên đăng nhập" at bounding box center [346, 243] width 206 height 22
type input "duyninhhoa.phucanex"
click at [243, 329] on button "Đăng nhập" at bounding box center [346, 340] width 206 height 22
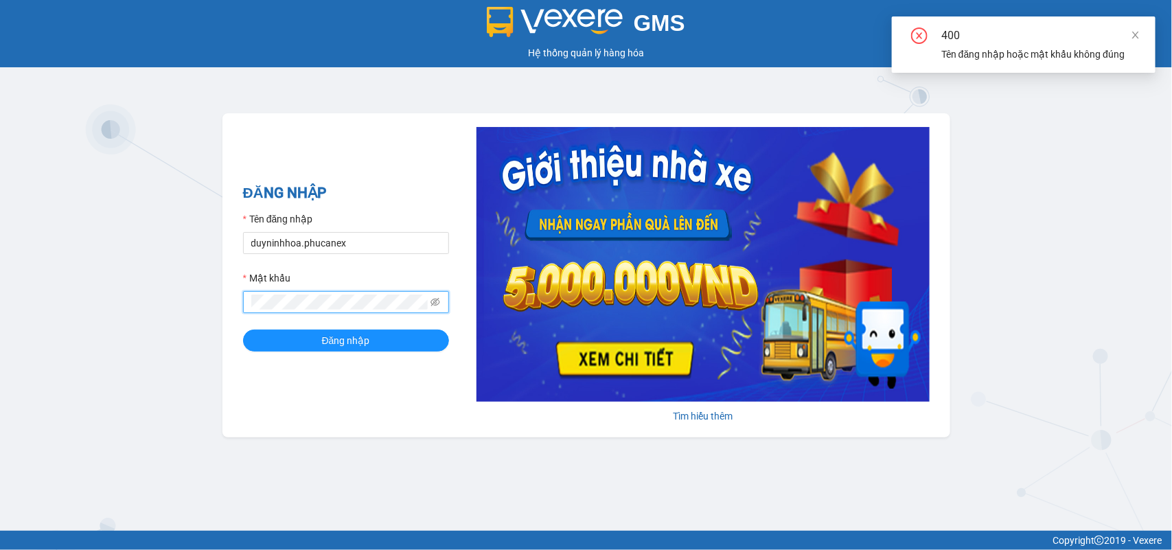
click at [243, 329] on button "Đăng nhập" at bounding box center [346, 340] width 206 height 22
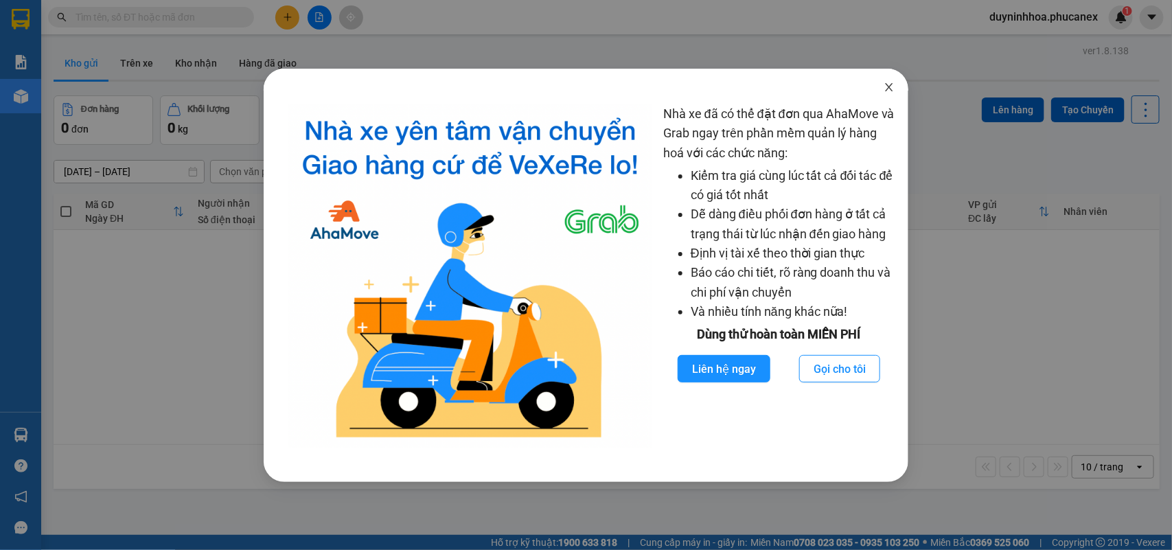
click at [893, 86] on icon "close" at bounding box center [888, 87] width 11 height 11
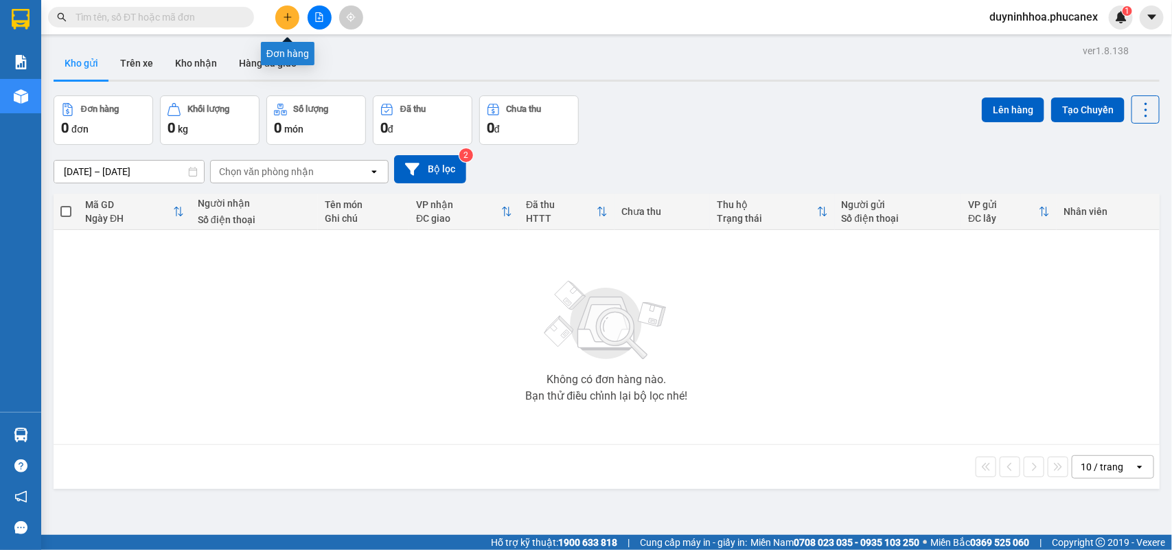
click at [286, 21] on icon "plus" at bounding box center [288, 17] width 10 height 10
